Goal: Transaction & Acquisition: Purchase product/service

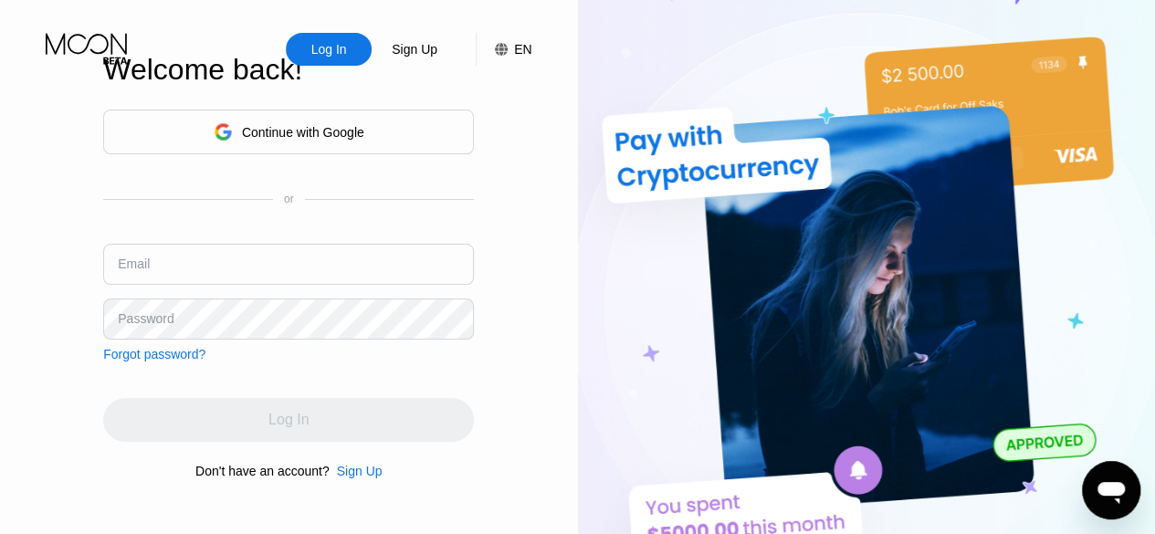
click at [279, 256] on input "text" at bounding box center [288, 264] width 371 height 41
paste input "[EMAIL_ADDRESS][DOMAIN_NAME]"
type input "[EMAIL_ADDRESS][DOMAIN_NAME]"
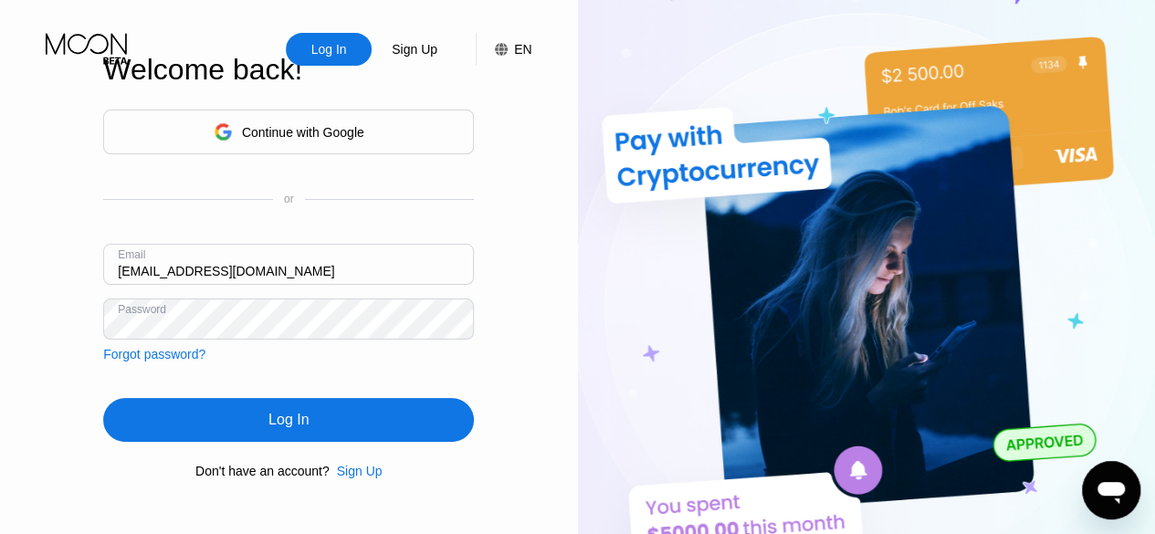
click at [278, 425] on div "Log In" at bounding box center [288, 420] width 40 height 18
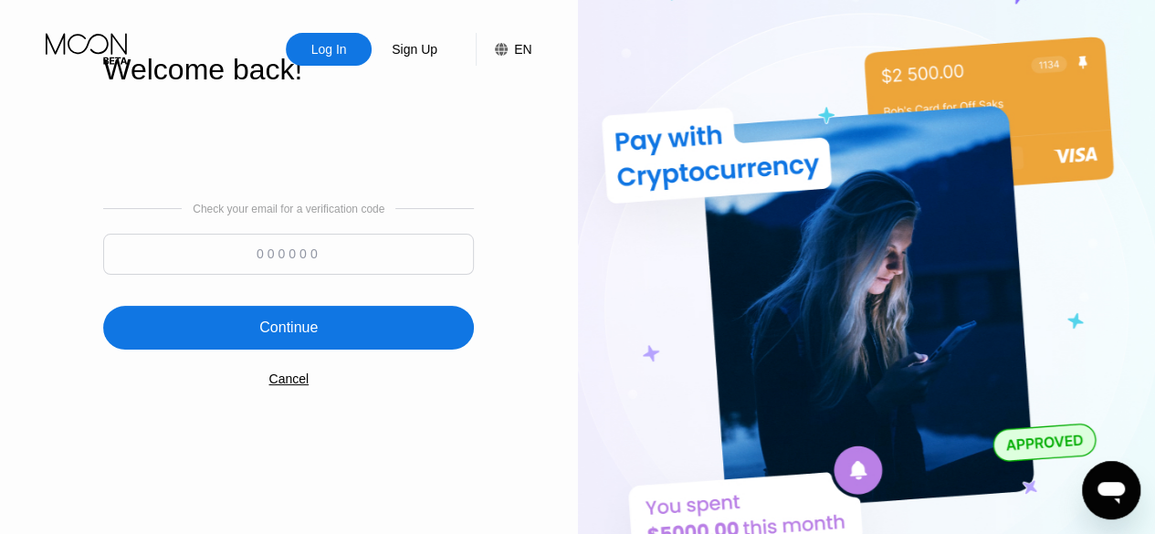
click at [256, 254] on input at bounding box center [288, 254] width 371 height 41
paste input "174124"
type input "174124"
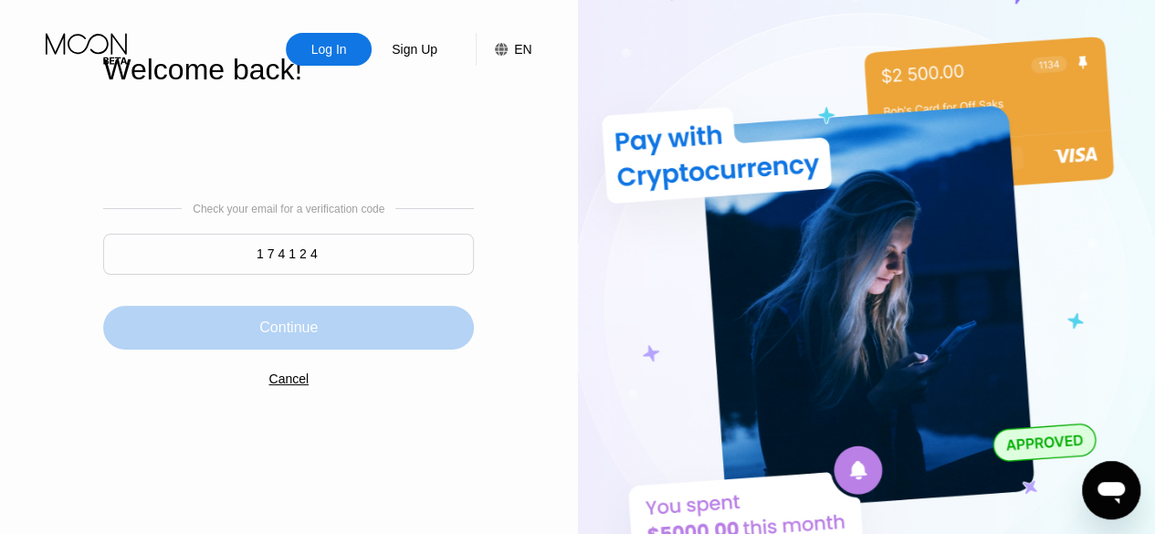
click at [287, 328] on div "Continue" at bounding box center [288, 328] width 58 height 18
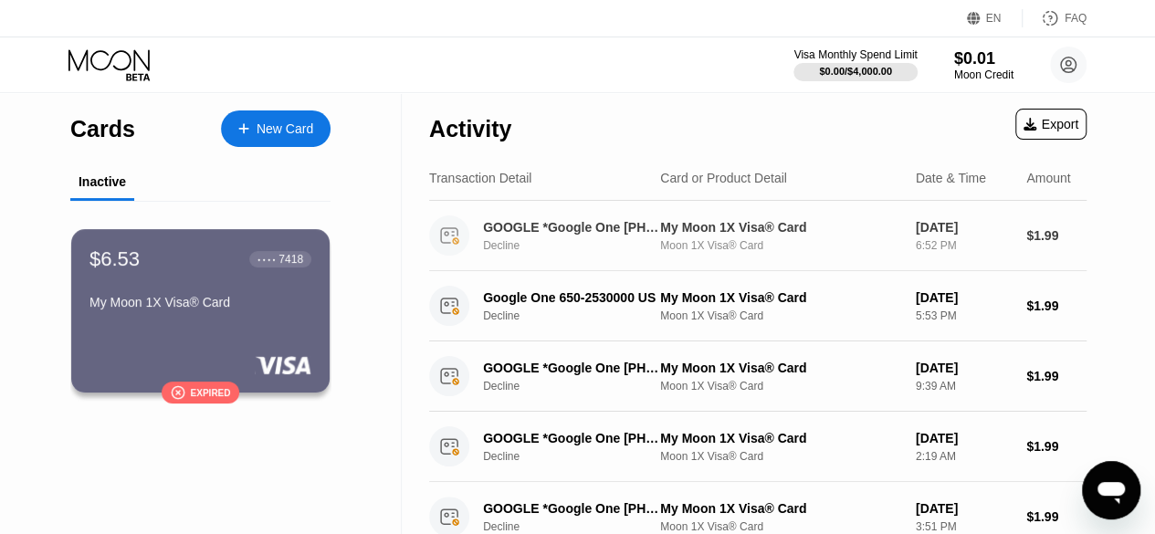
click at [587, 230] on div "GOOGLE *Google One [PHONE_NUMBER] US" at bounding box center [574, 227] width 182 height 15
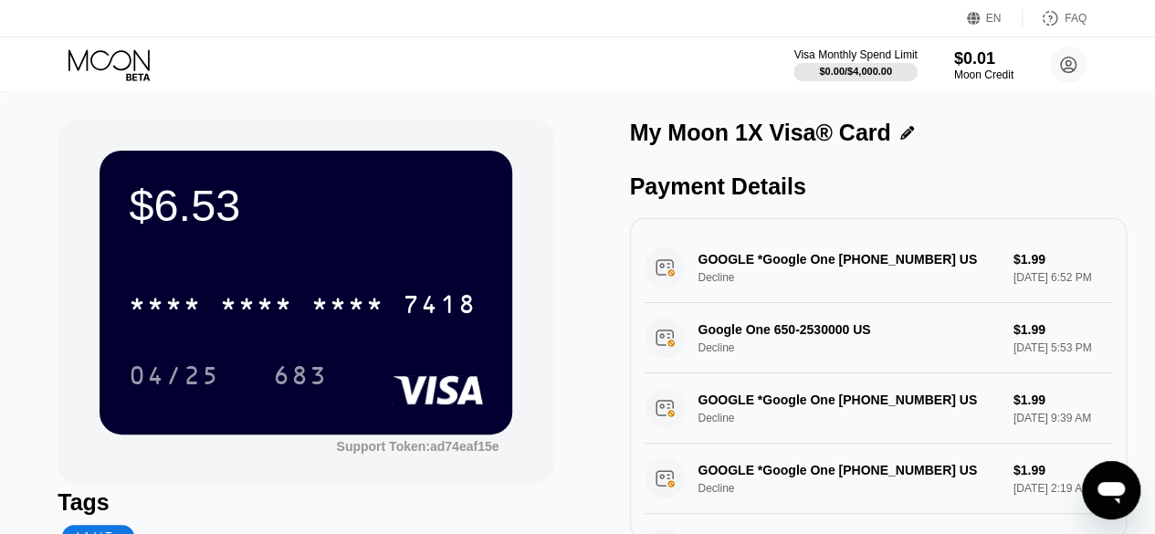
click at [118, 70] on icon at bounding box center [110, 65] width 85 height 32
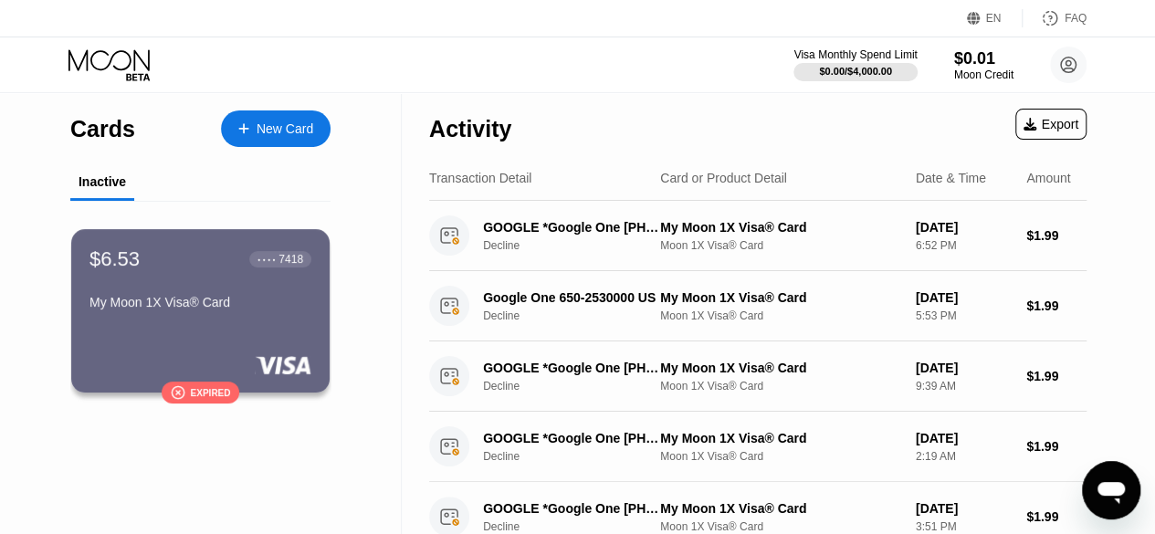
click at [245, 132] on icon at bounding box center [243, 128] width 11 height 13
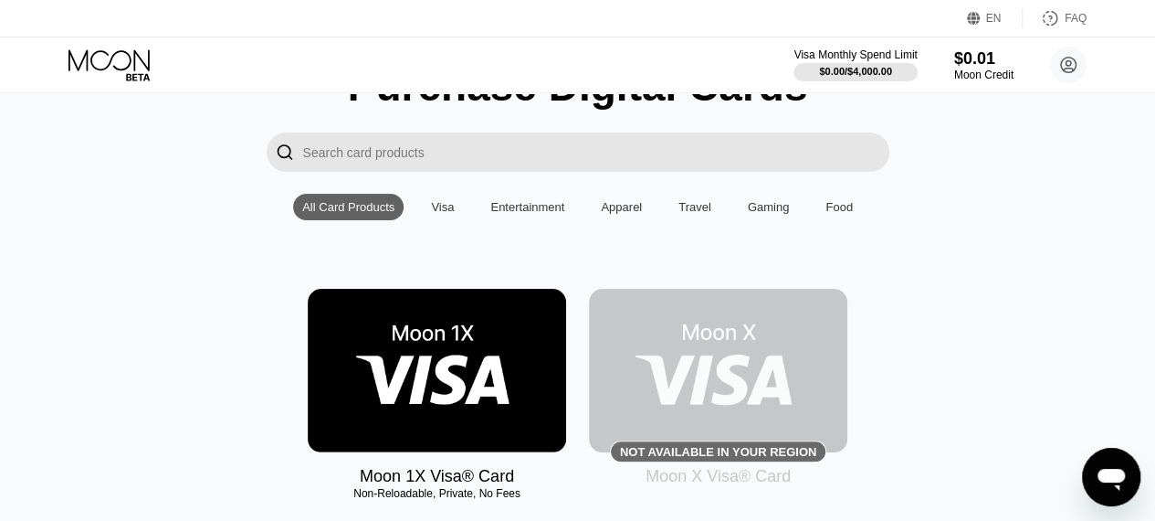
scroll to position [91, 0]
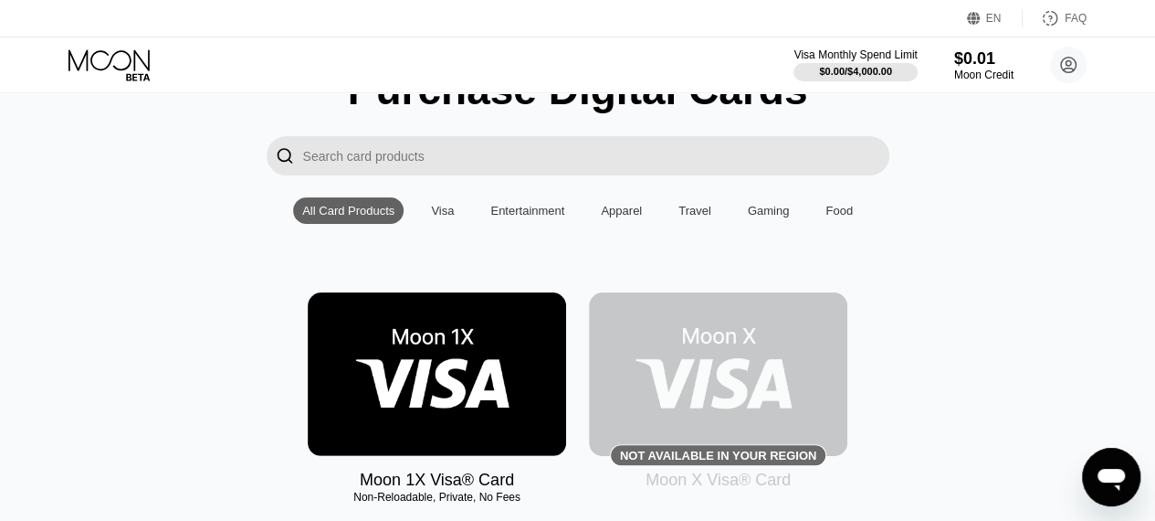
click at [448, 217] on div "Visa" at bounding box center [442, 211] width 23 height 14
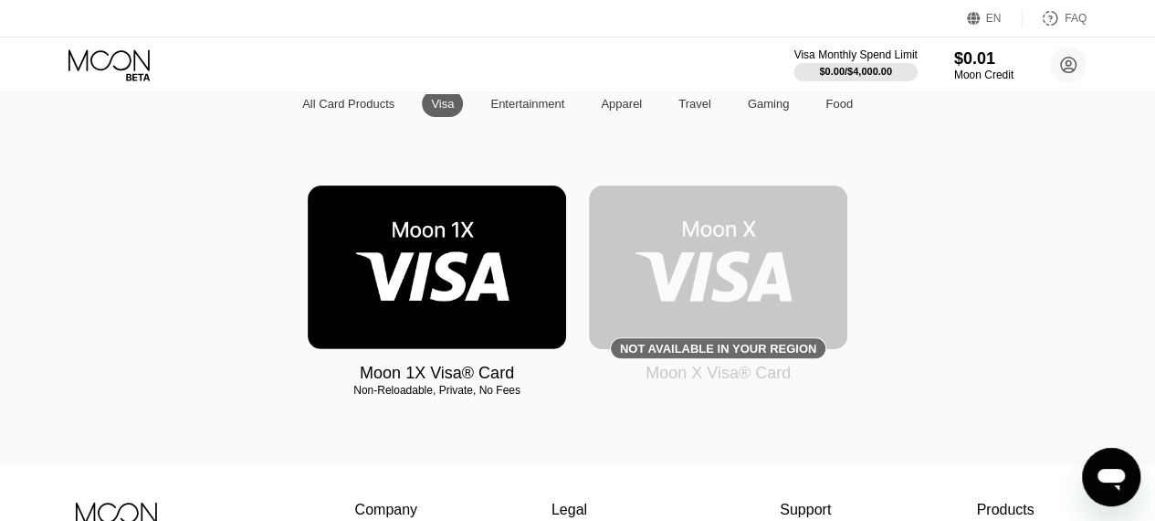
scroll to position [183, 0]
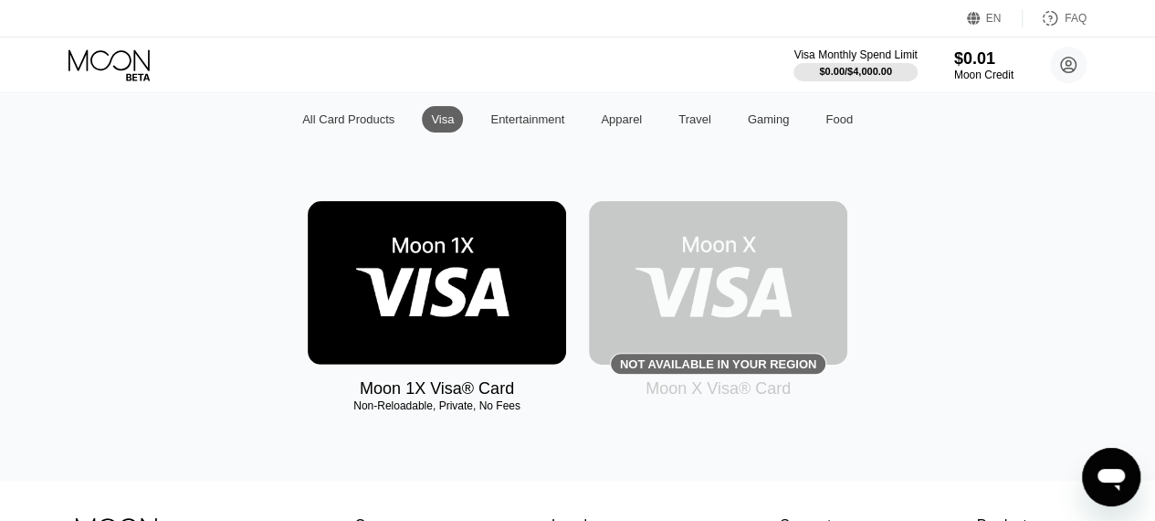
click at [469, 283] on img at bounding box center [437, 282] width 258 height 163
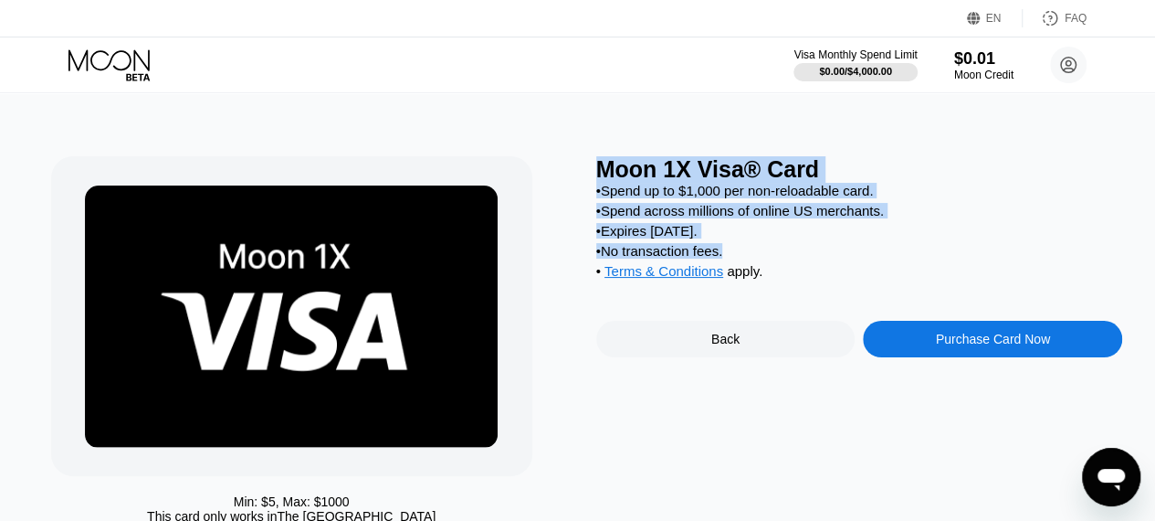
click at [904, 264] on div "Moon 1X Visa® Card • Spend up to $1,000 per non-reloadable card. • Spend across…" at bounding box center [859, 344] width 527 height 376
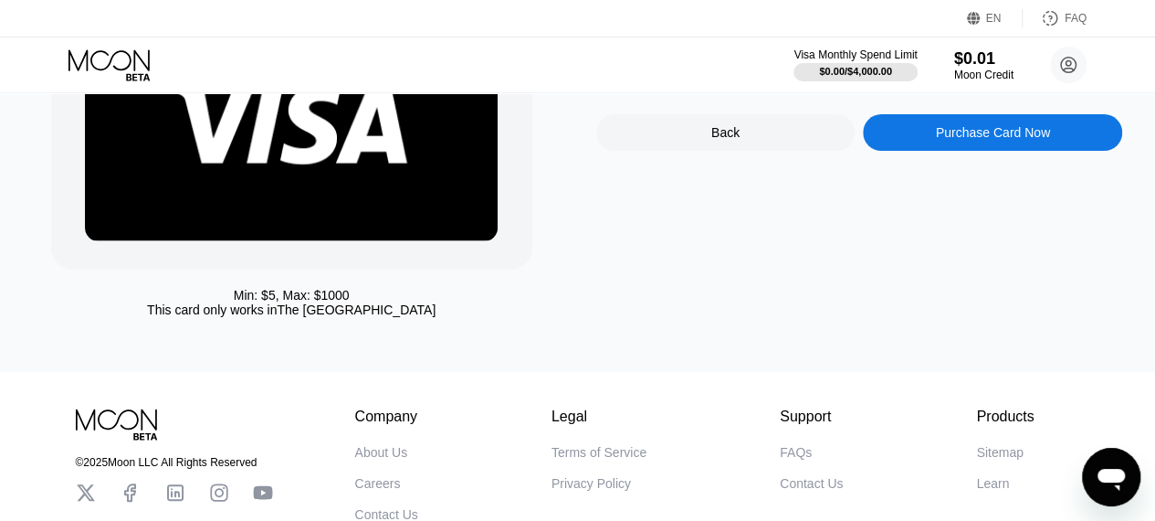
scroll to position [342, 0]
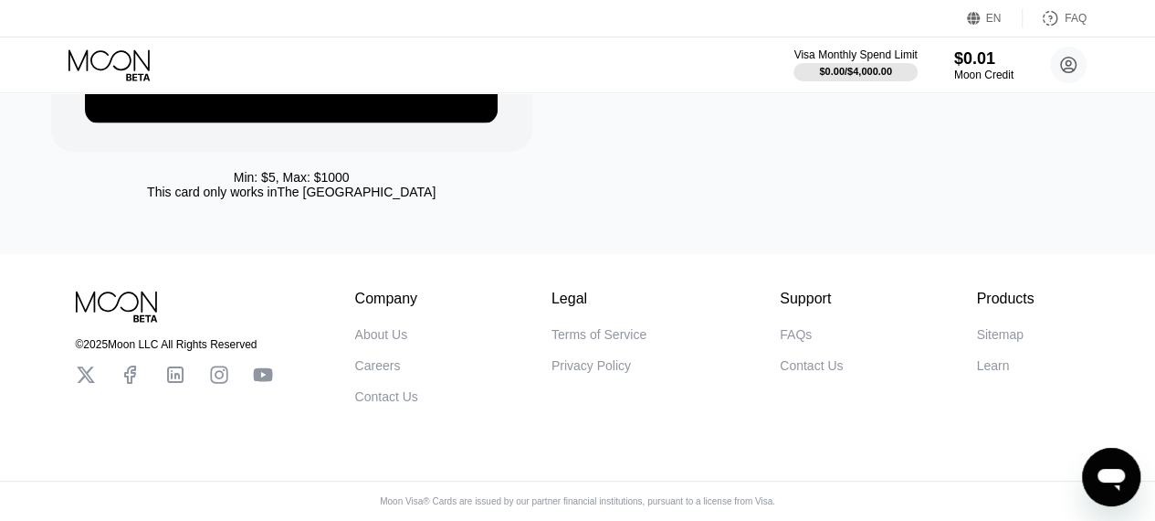
click at [1096, 151] on div "Moon 1X Visa® Card • Spend up to $1,000 per non-reloadable card. • Spend across…" at bounding box center [859, 20] width 527 height 376
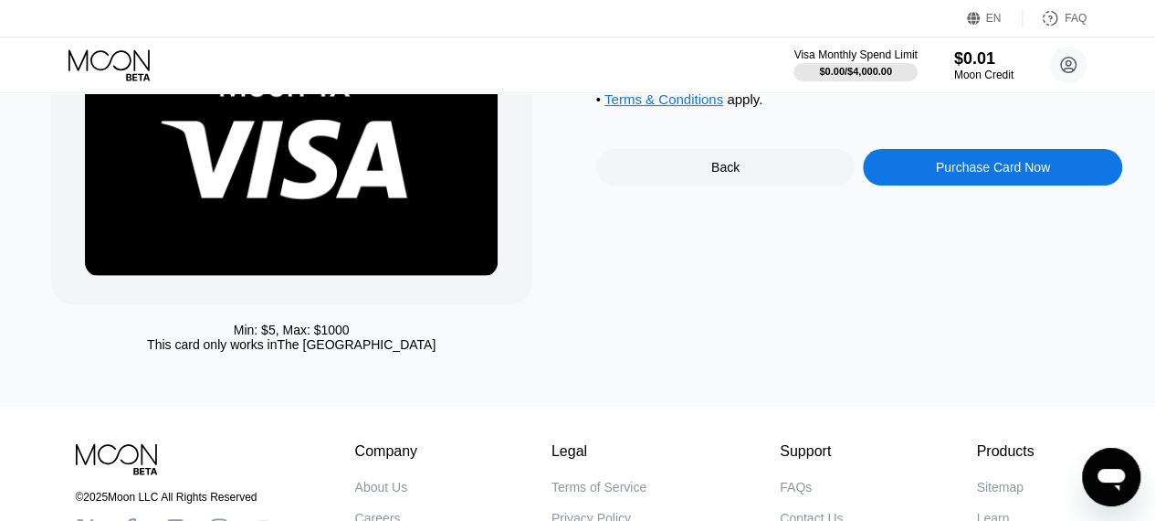
scroll to position [0, 0]
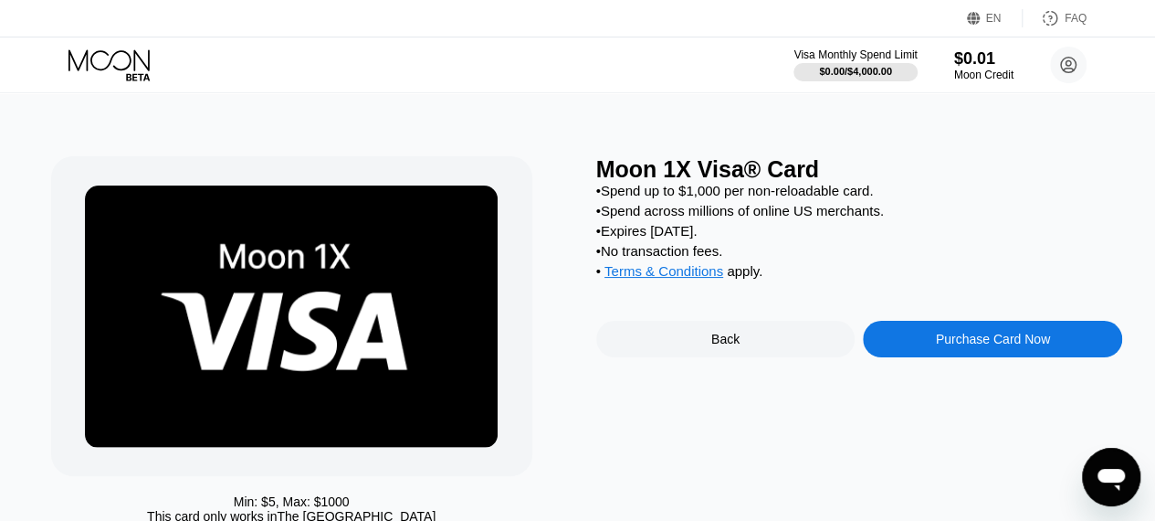
click at [942, 346] on div "Purchase Card Now" at bounding box center [993, 339] width 114 height 15
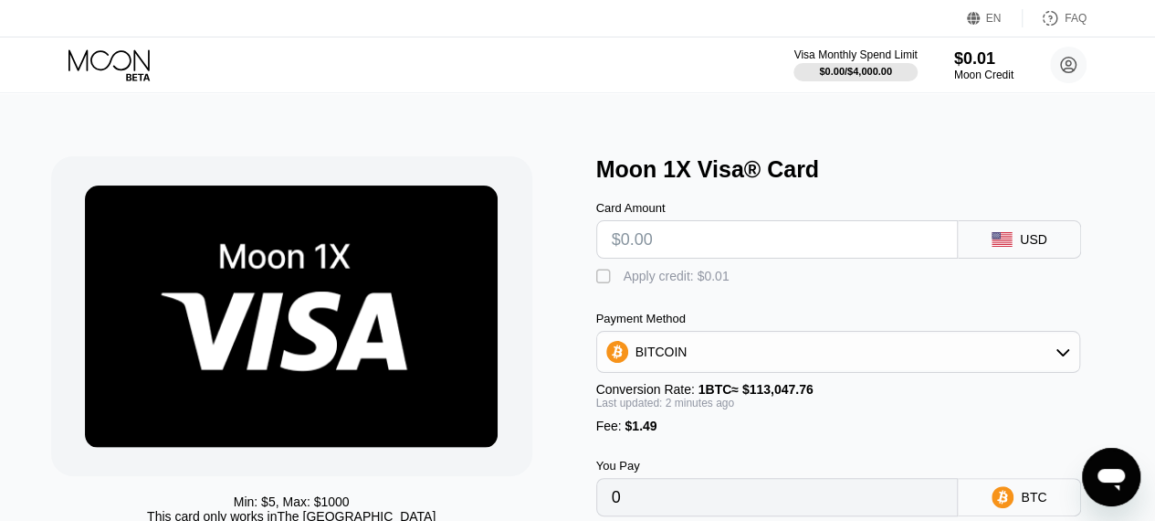
scroll to position [91, 0]
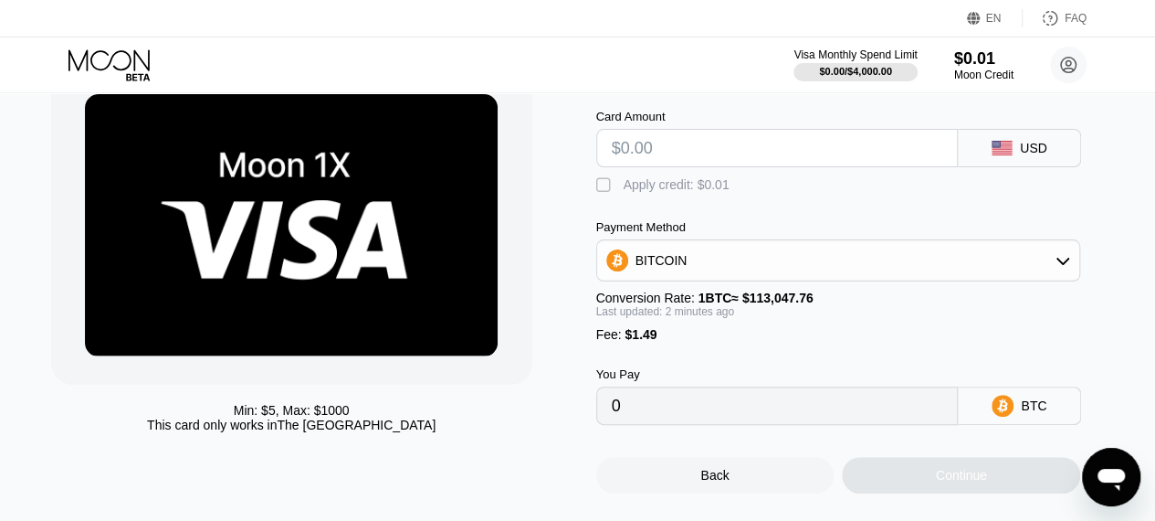
drag, startPoint x: 664, startPoint y: 348, endPoint x: 579, endPoint y: 346, distance: 84.9
click at [579, 346] on div "Min: $ 5 , Max: $ 1000 This card only works in The United States Moon 1X Visa® …" at bounding box center [578, 279] width 1054 height 428
click at [706, 147] on input "text" at bounding box center [778, 148] width 332 height 37
type input "$4"
type input "0.00004857"
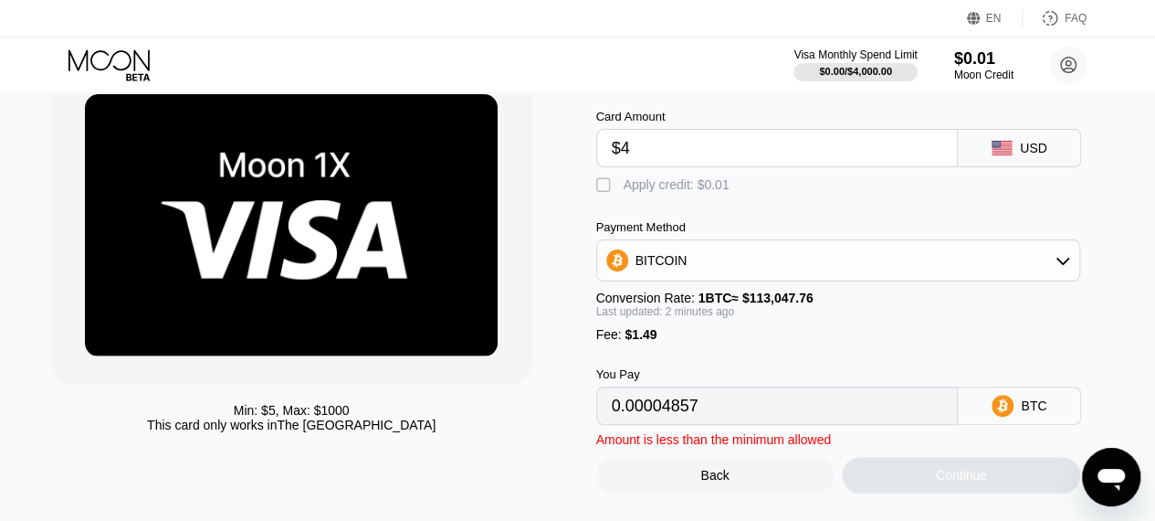
drag, startPoint x: 696, startPoint y: 147, endPoint x: 571, endPoint y: 160, distance: 125.8
click at [571, 160] on div "Min: $ 5 , Max: $ 1000 This card only works in The United States Moon 1X Visa® …" at bounding box center [578, 279] width 1054 height 428
type input "$3"
type input "0.00003972"
type input "$34"
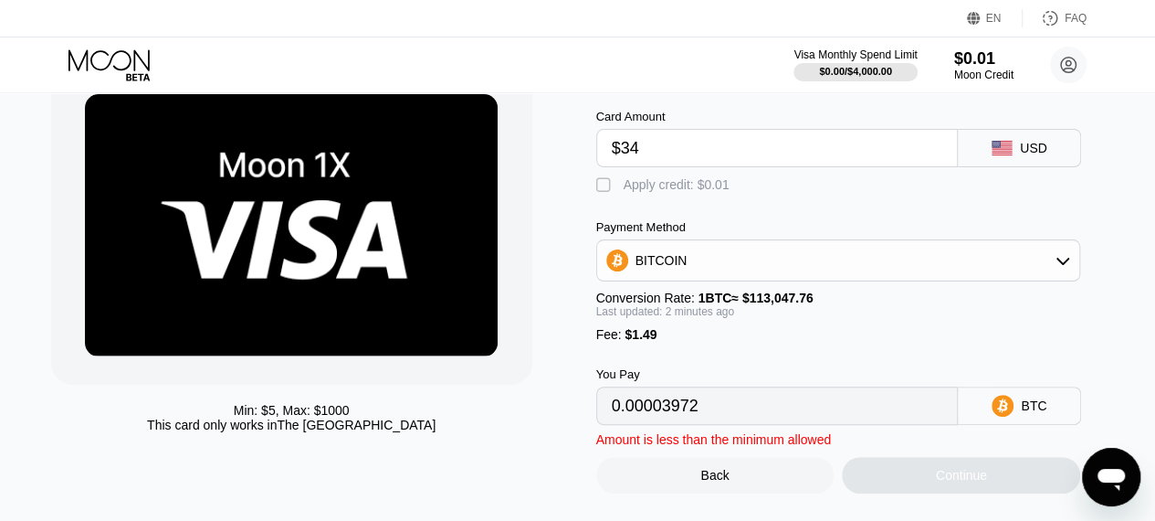
type input "0.00031394"
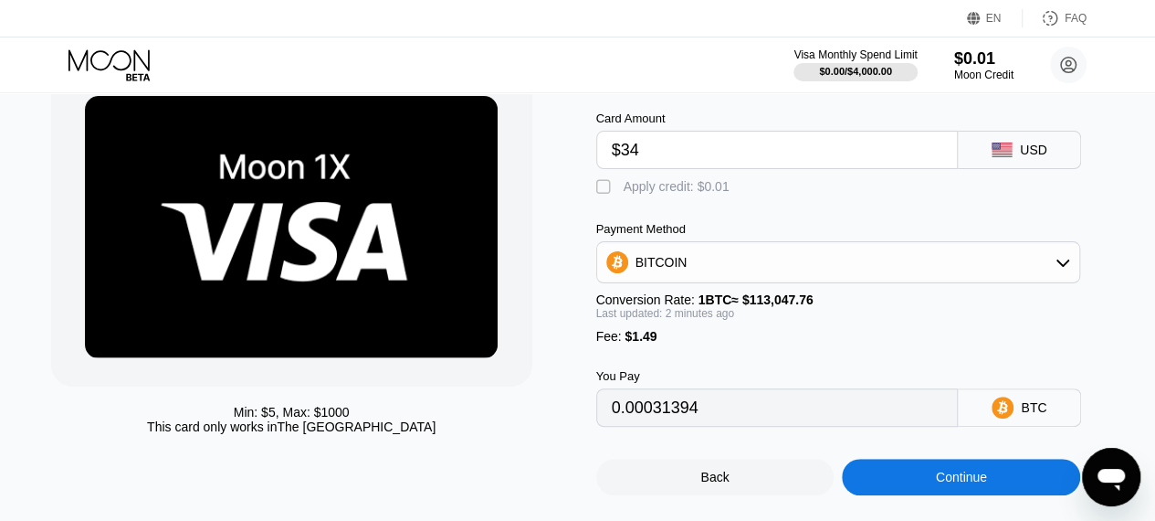
scroll to position [0, 0]
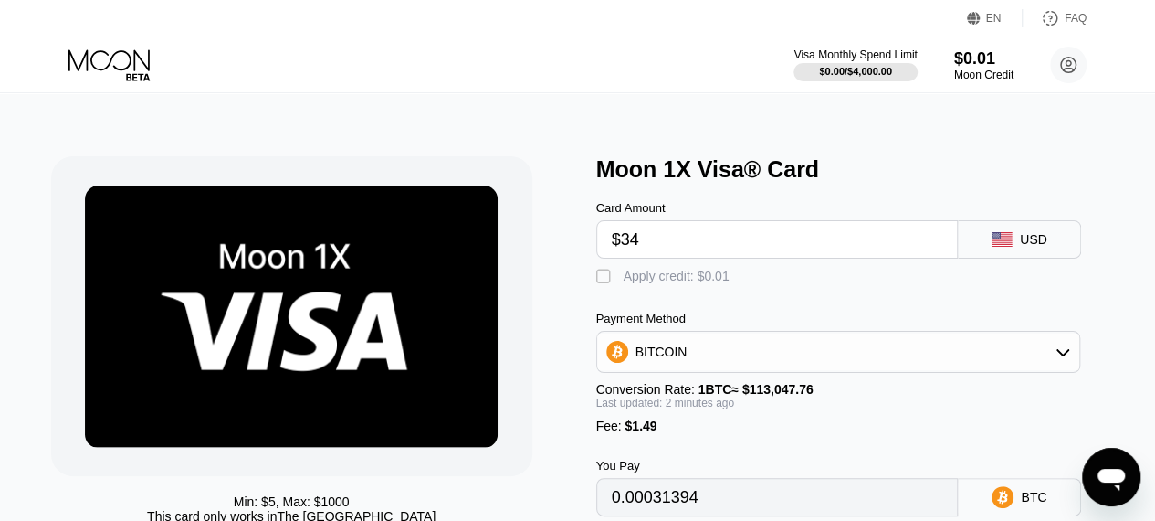
type input "$34"
click at [605, 285] on div "" at bounding box center [605, 277] width 18 height 18
click at [605, 285] on div "" at bounding box center [605, 277] width 18 height 18
click at [605, 285] on div "" at bounding box center [605, 277] width 18 height 18
click at [605, 285] on div "" at bounding box center [605, 277] width 18 height 18
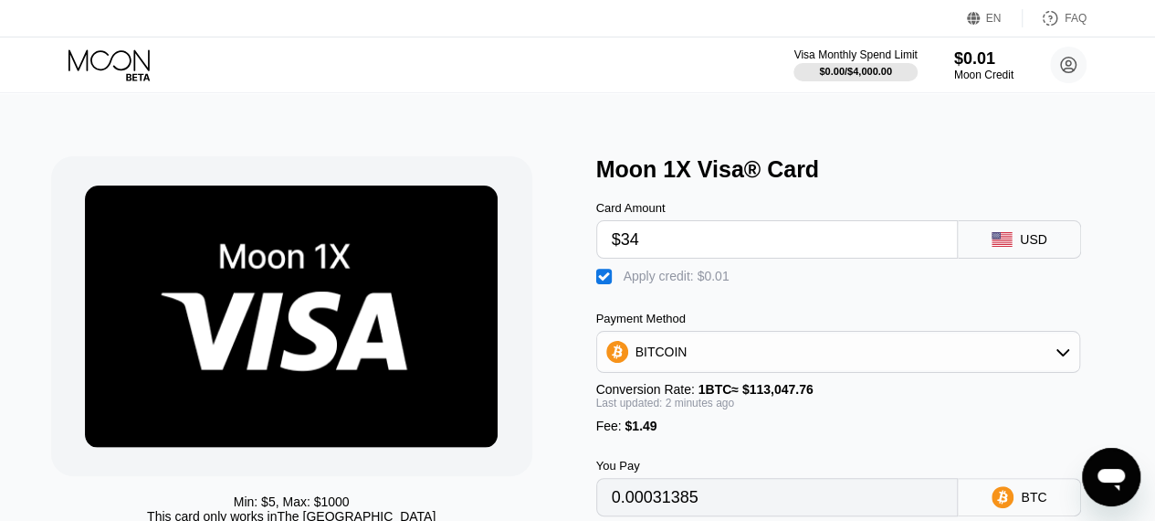
type input "0.00031394"
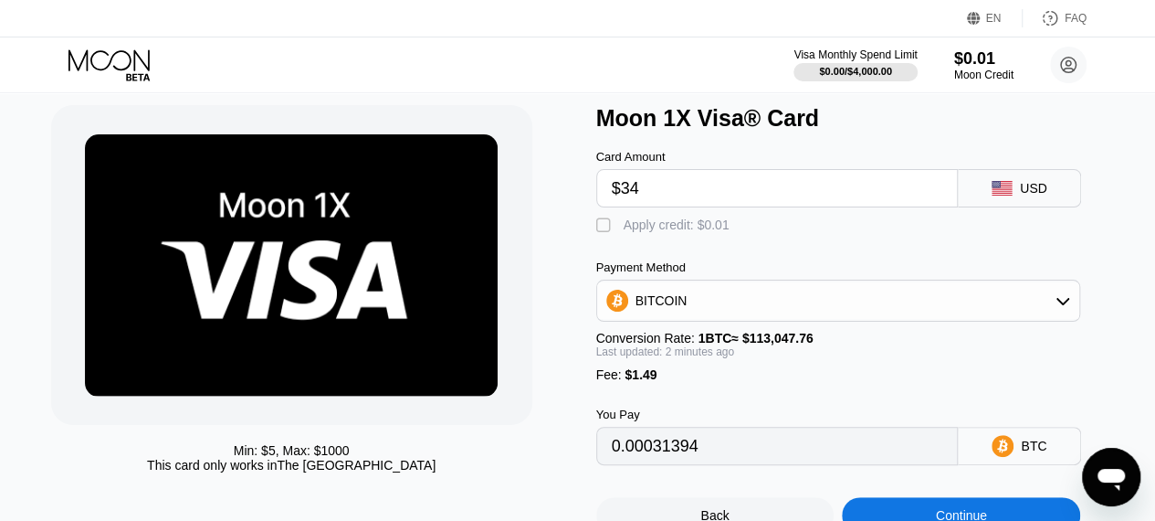
scroll to position [183, 0]
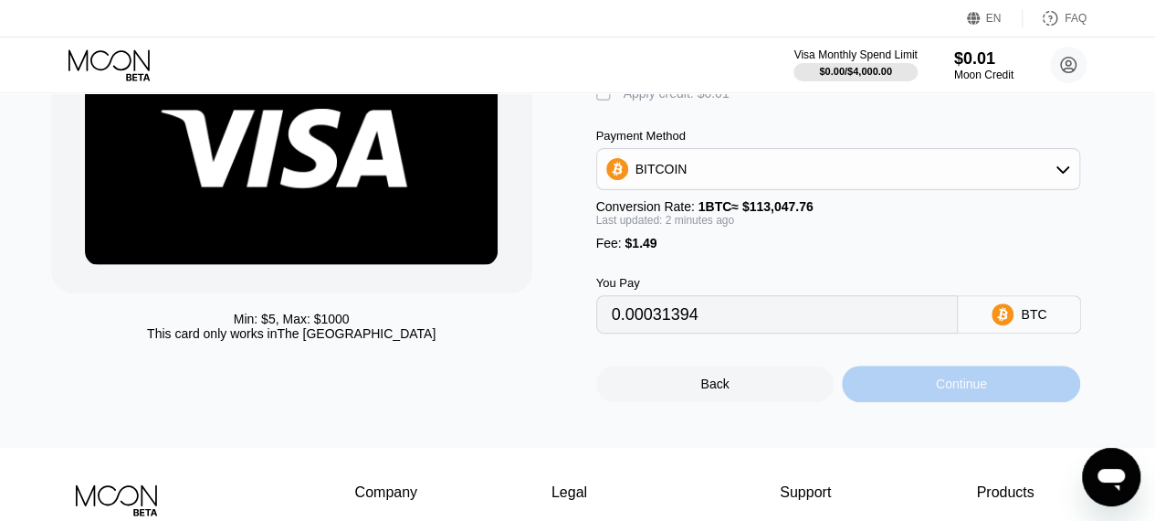
click at [923, 401] on div "Continue" at bounding box center [961, 383] width 238 height 37
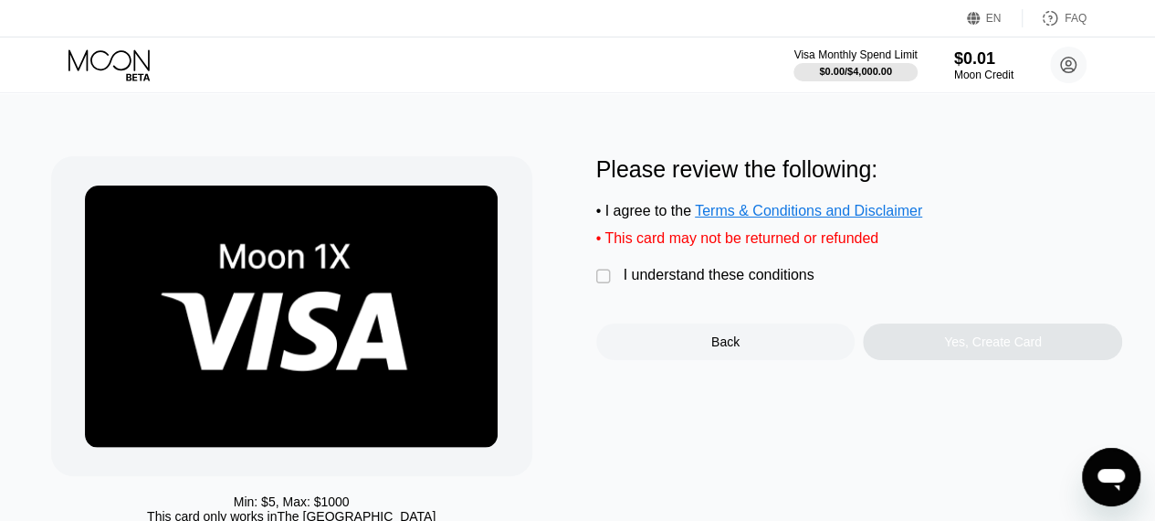
click at [614, 283] on div "" at bounding box center [605, 277] width 18 height 18
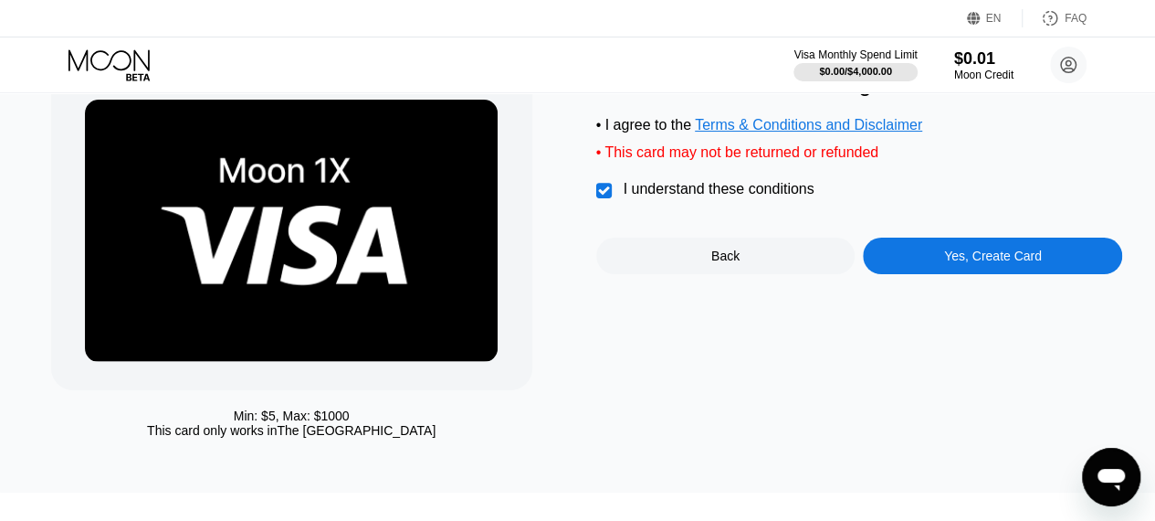
scroll to position [68, 0]
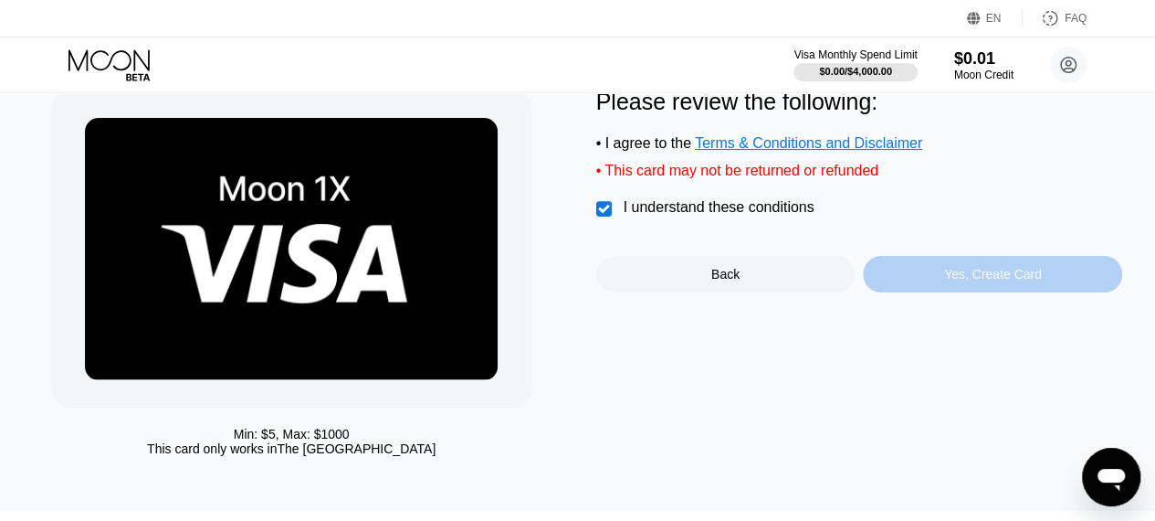
click at [954, 281] on div "Yes, Create Card" at bounding box center [993, 274] width 98 height 15
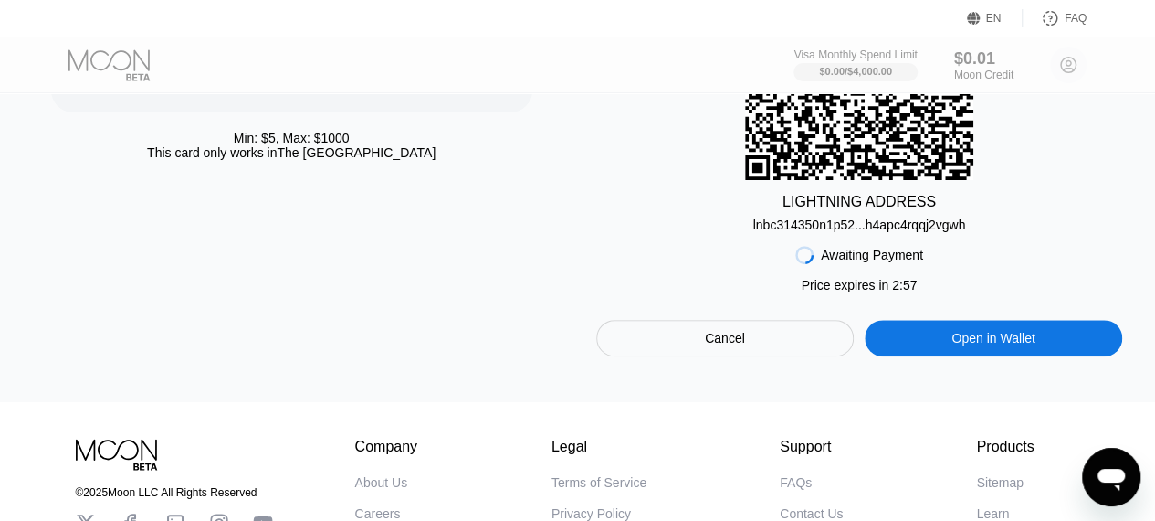
scroll to position [365, 0]
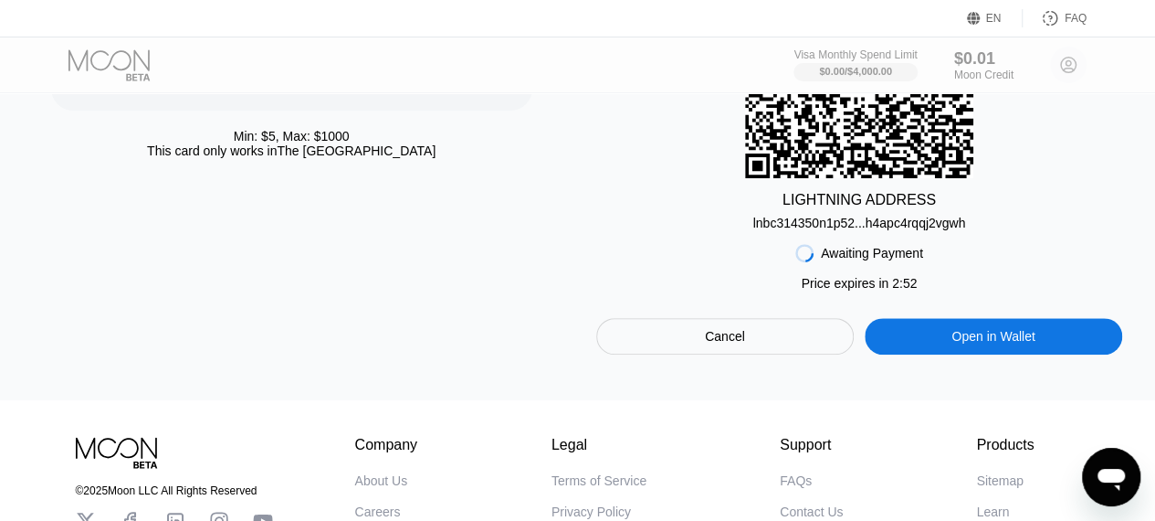
click at [934, 348] on div "Open in Wallet" at bounding box center [994, 336] width 258 height 37
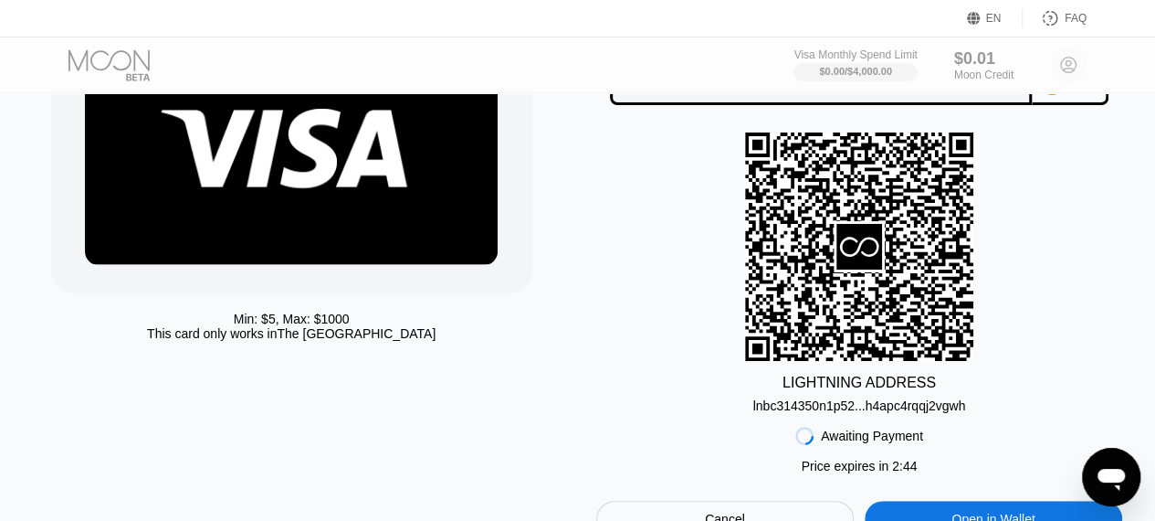
scroll to position [91, 0]
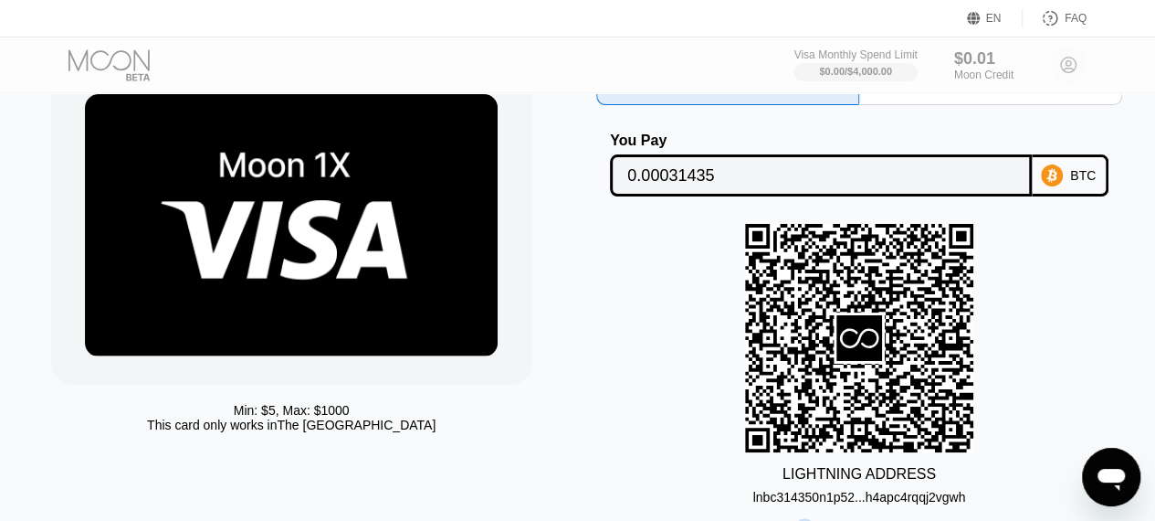
click at [839, 177] on input "0.00031435" at bounding box center [820, 175] width 386 height 37
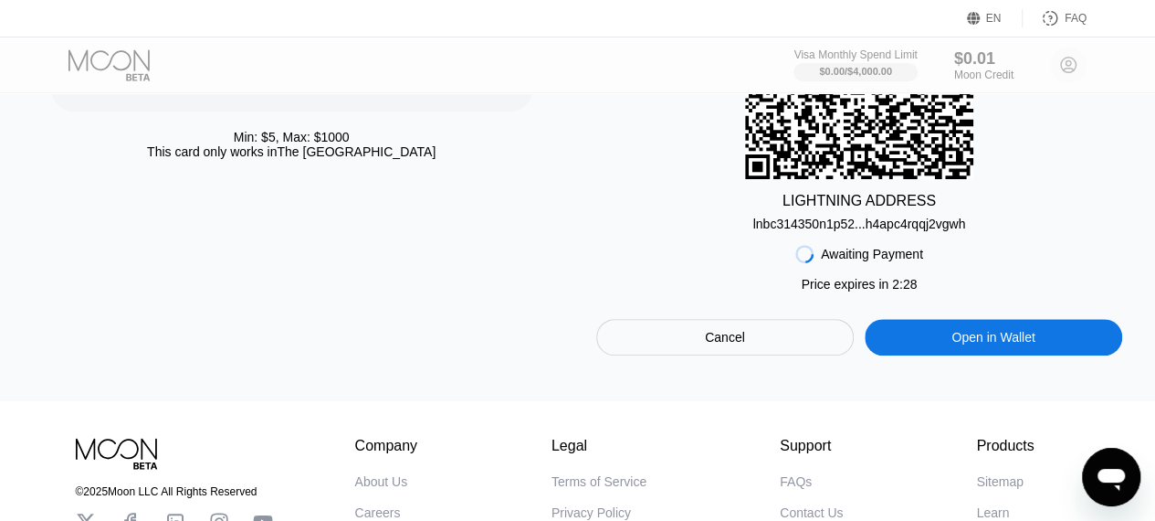
scroll to position [365, 0]
click at [892, 230] on div "lnbc314350n1p52...h4apc4rqqj2vgwh" at bounding box center [859, 223] width 213 height 15
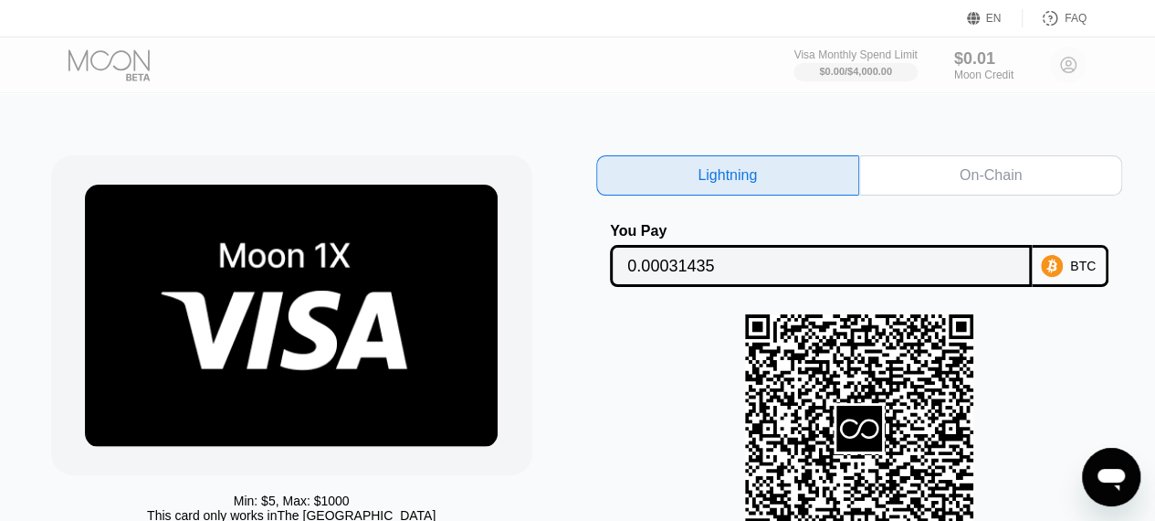
scroll to position [0, 0]
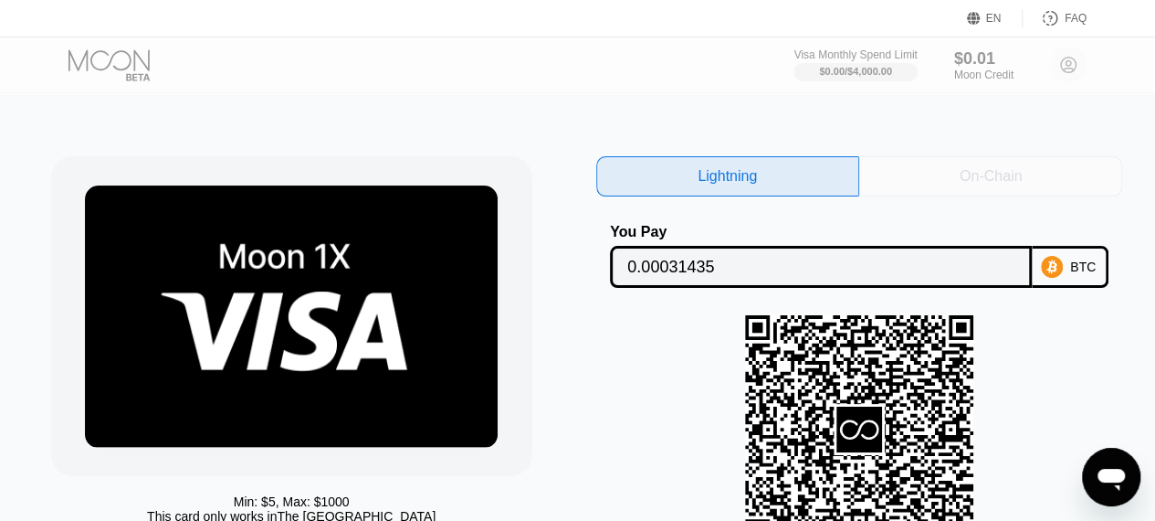
click at [907, 173] on div "On-Chain" at bounding box center [990, 176] width 263 height 40
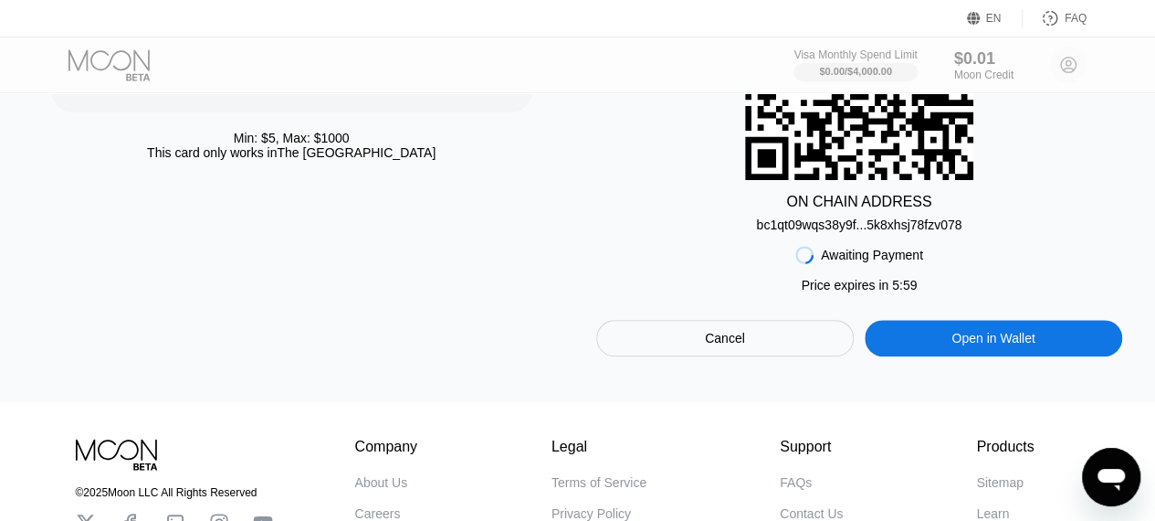
scroll to position [365, 0]
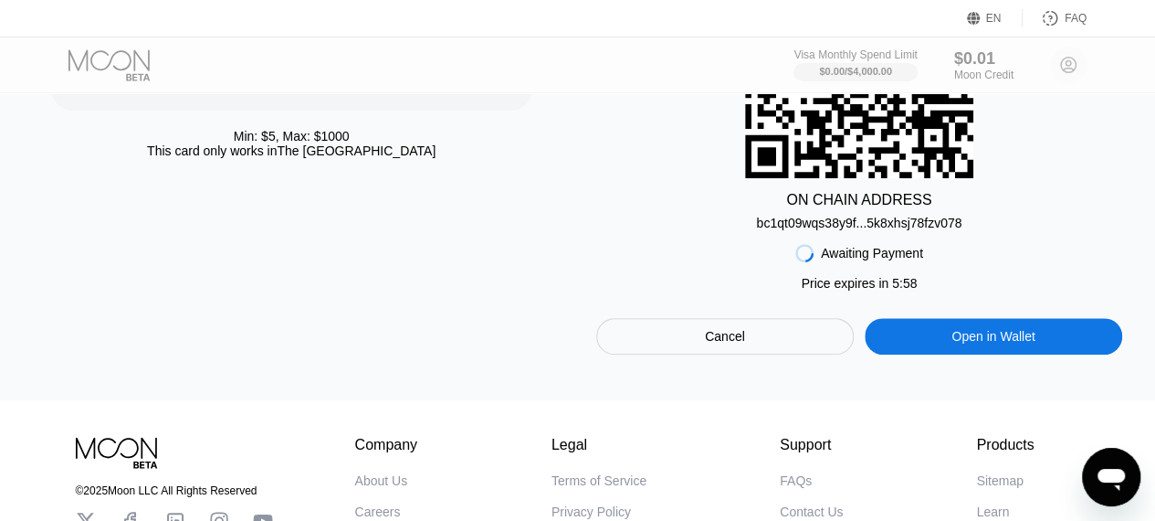
click at [857, 229] on div "bc1qt09wqs38y9f...5k8xhsj78fzv078" at bounding box center [858, 223] width 205 height 15
click at [816, 230] on div "bc1qt09wqs38y9f...5k8xhsj78fzv078" at bounding box center [858, 223] width 205 height 15
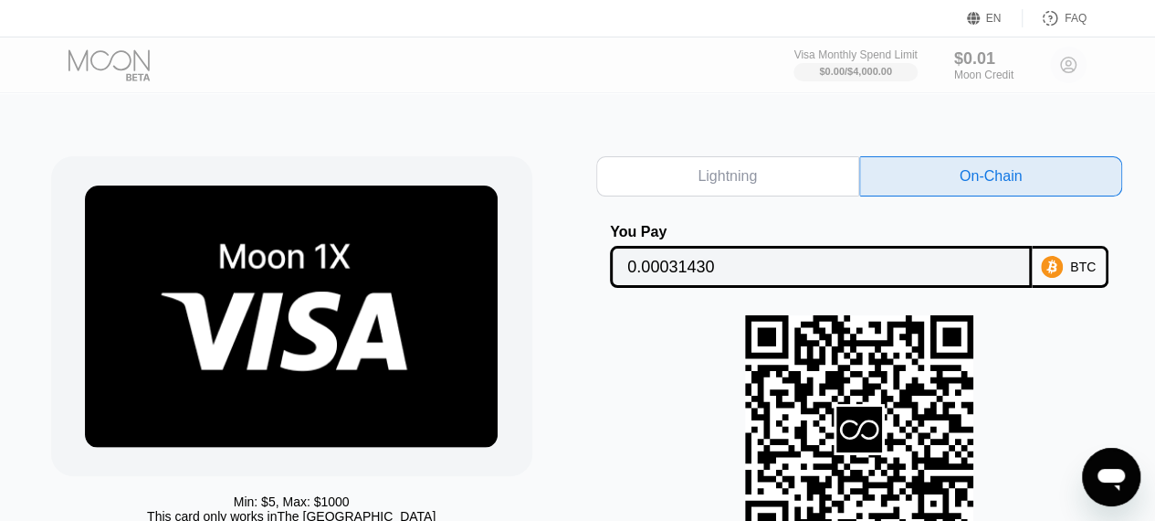
click at [1047, 227] on div "You Pay 0.00031430 BTC" at bounding box center [859, 256] width 527 height 64
click at [1061, 264] on icon at bounding box center [1052, 267] width 22 height 22
click at [1130, 251] on div "Min: $ 5 , Max: $ 1000 This card only works in The United States Lightning On-C…" at bounding box center [578, 428] width 1169 height 673
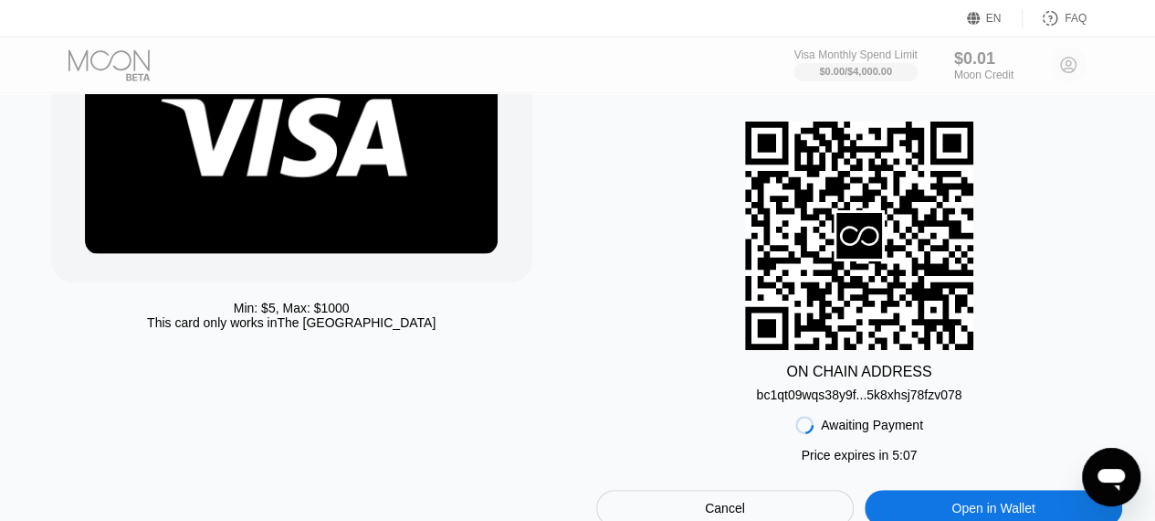
scroll to position [365, 0]
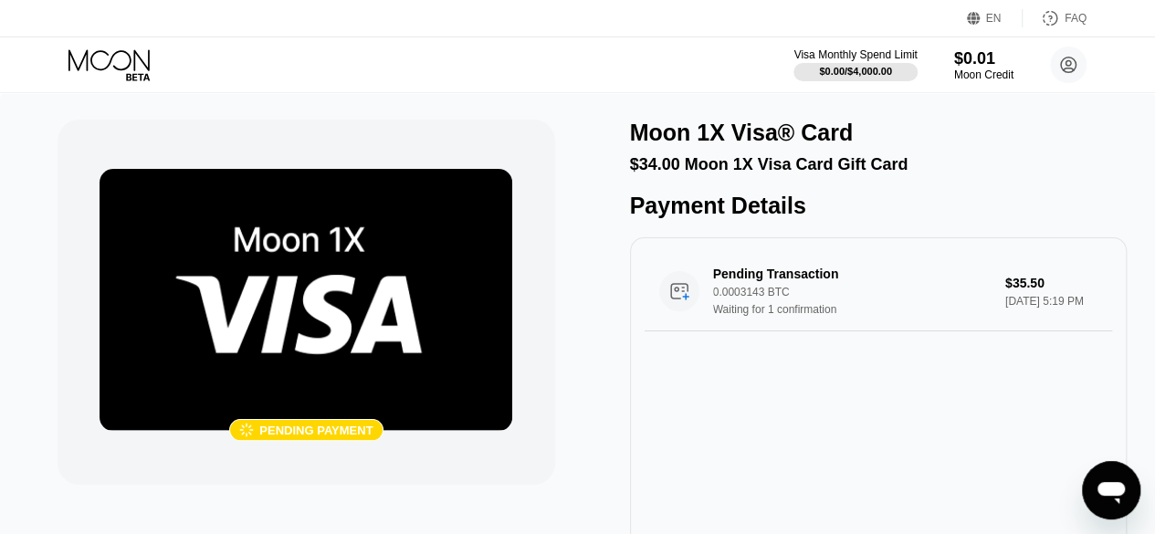
drag, startPoint x: 599, startPoint y: 247, endPoint x: 926, endPoint y: 416, distance: 368.0
click at [926, 416] on div " Pending payment Moon 1X Visa® Card $34.00 Moon 1X Visa Card Gift Card Payment…" at bounding box center [578, 338] width 1040 height 437
